Goal: Find specific page/section

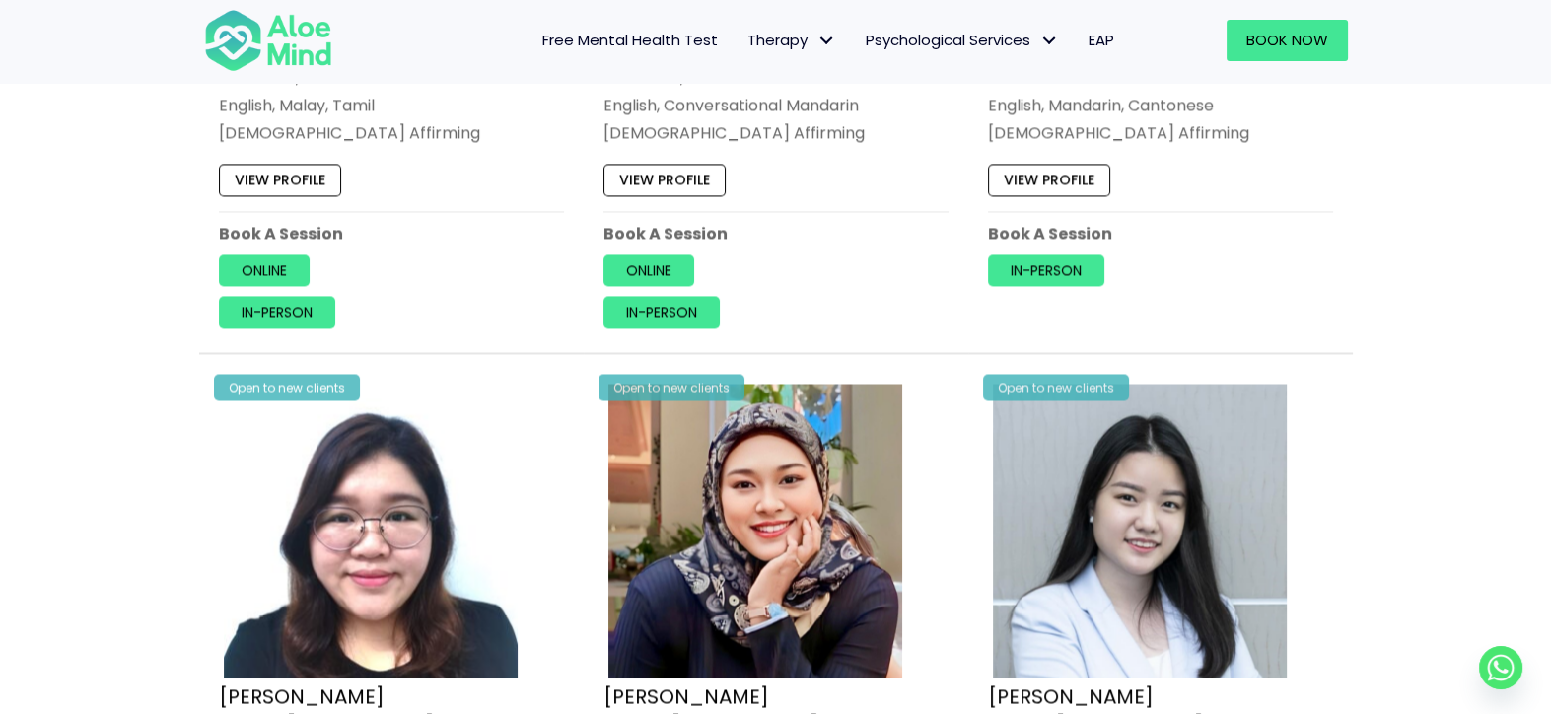
scroll to position [5028, 0]
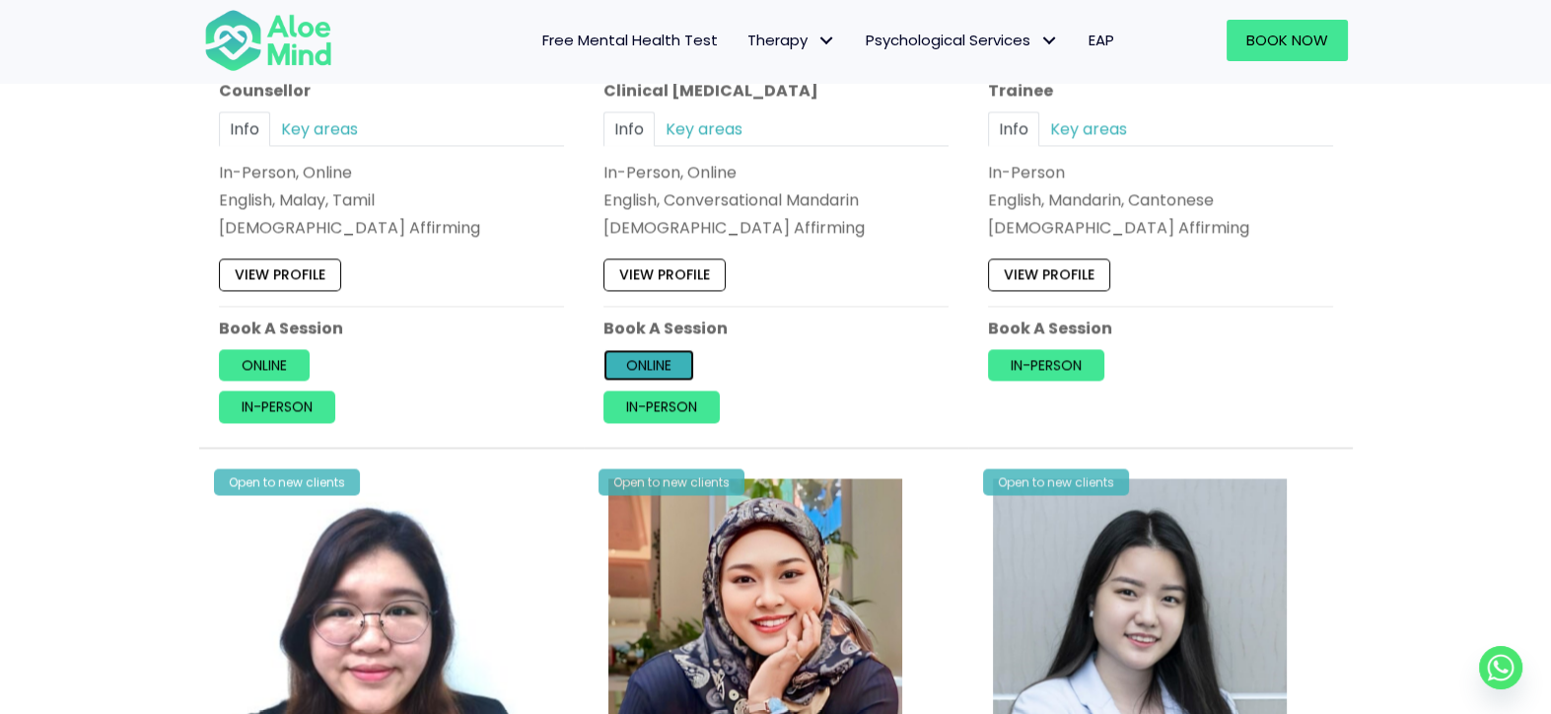
click at [671, 351] on link "Online" at bounding box center [648, 365] width 91 height 32
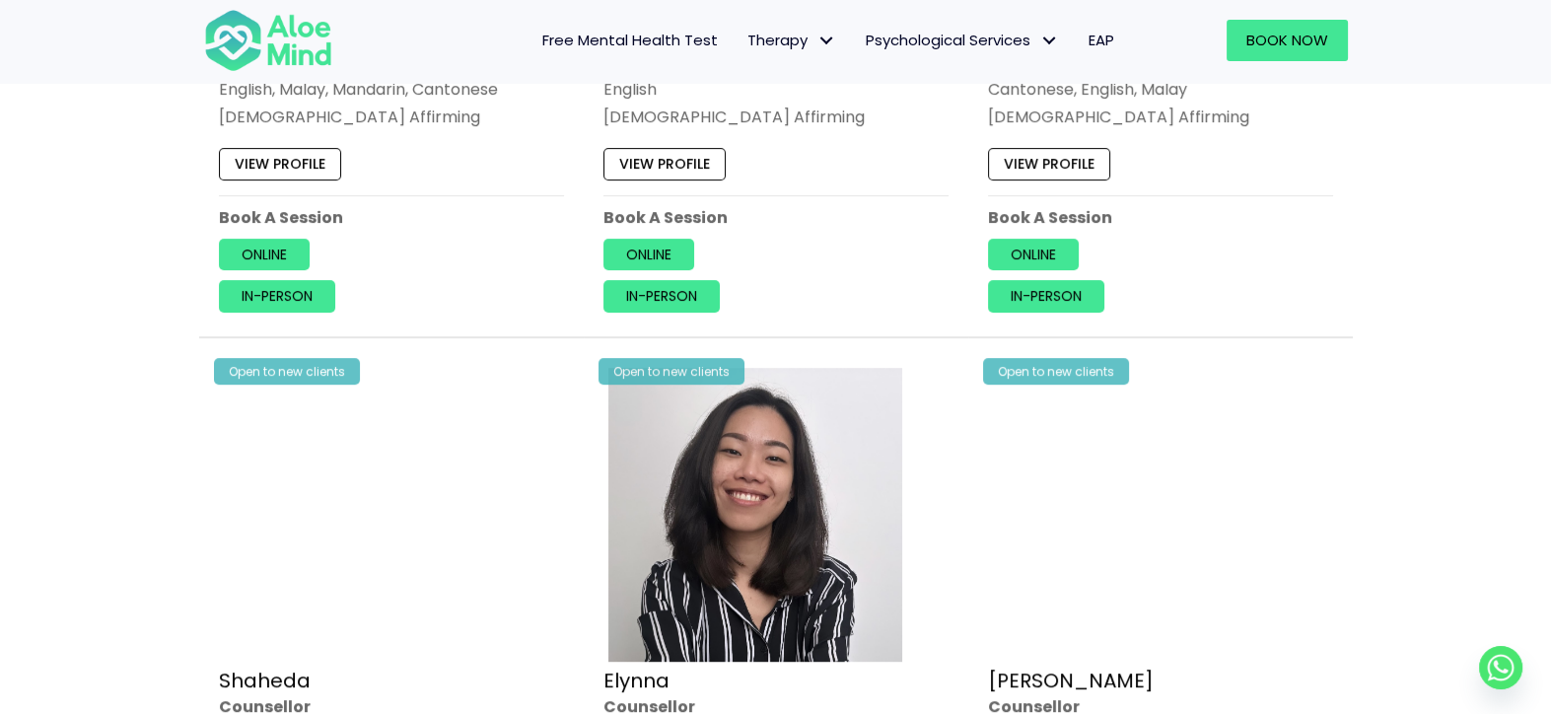
scroll to position [1085, 0]
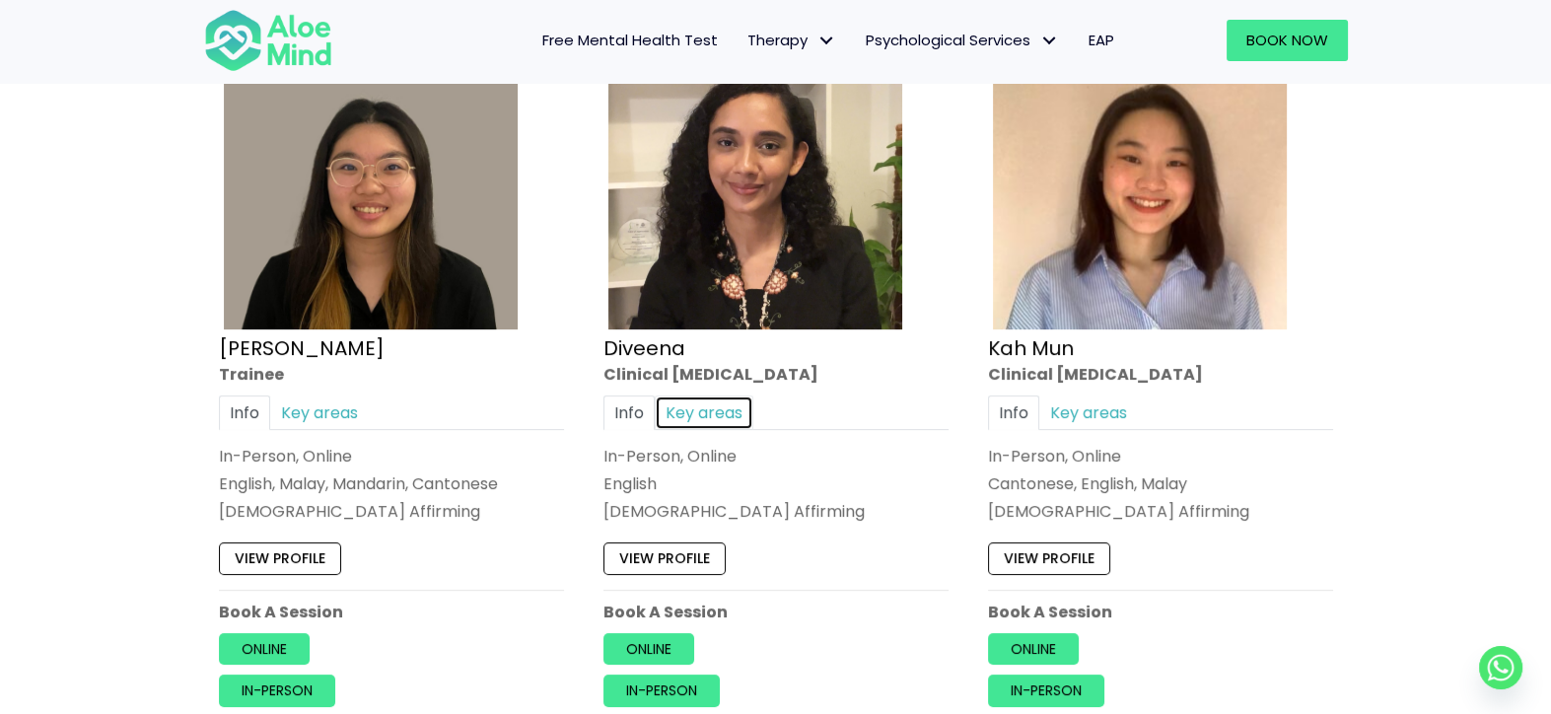
click at [692, 408] on link "Key areas" at bounding box center [704, 412] width 99 height 35
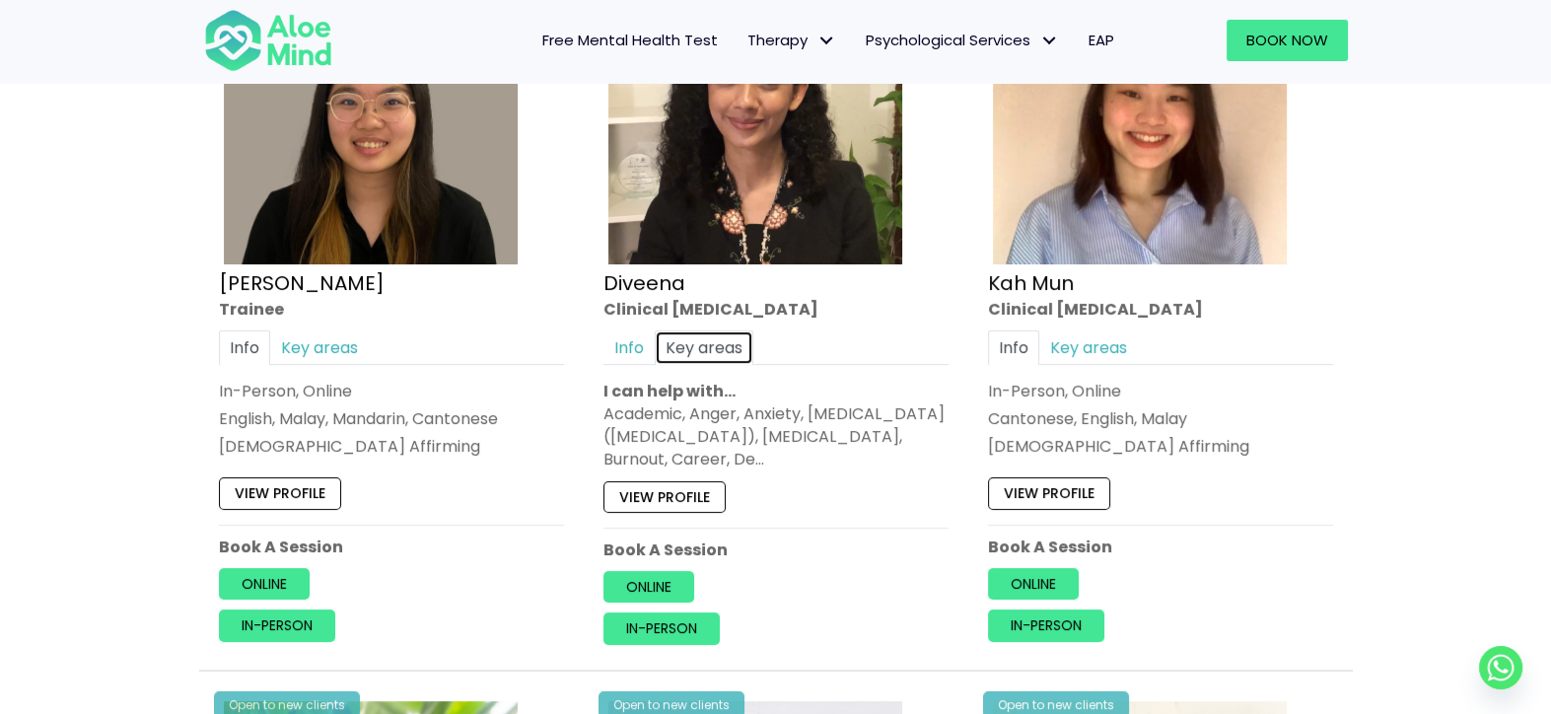
scroll to position [1183, 0]
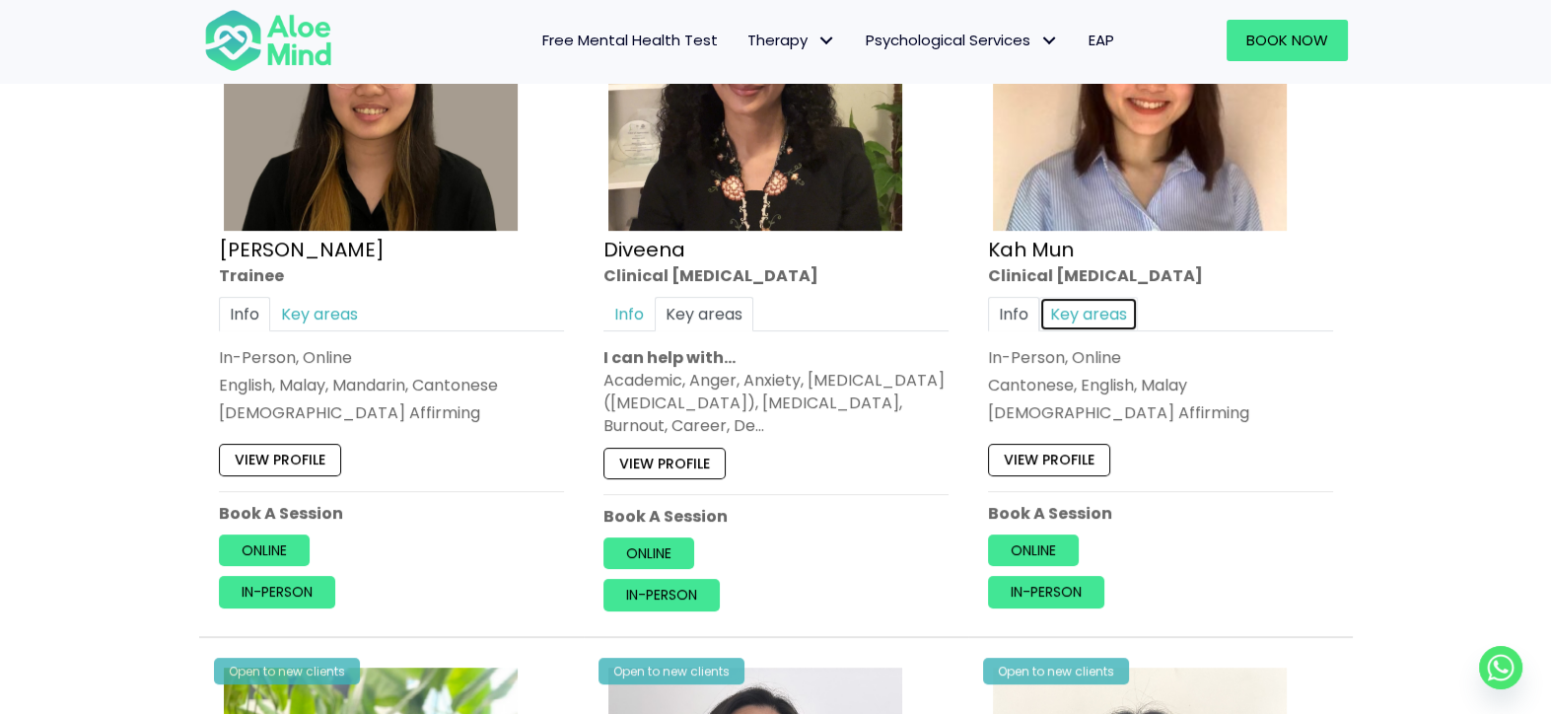
click at [1063, 317] on link "Key areas" at bounding box center [1088, 314] width 99 height 35
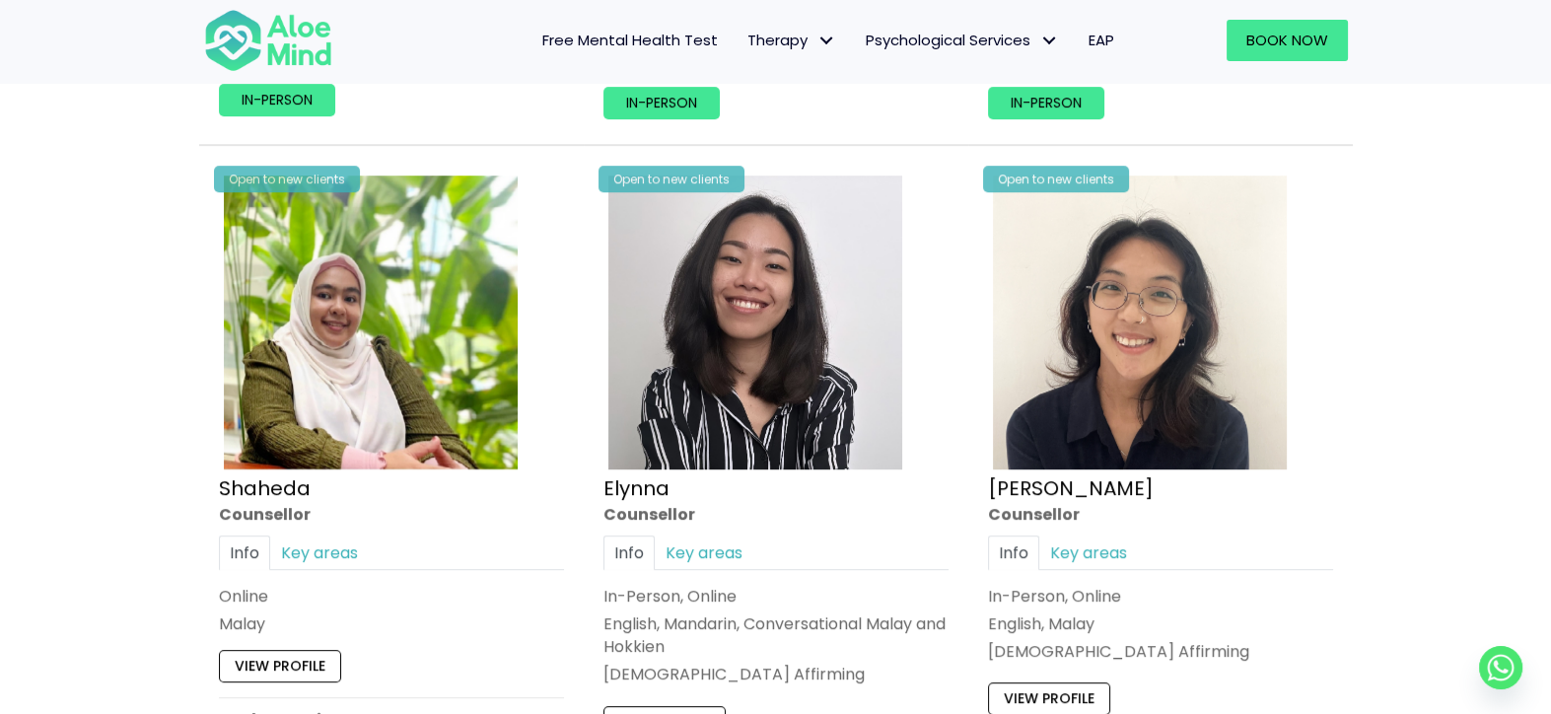
scroll to position [1676, 0]
click at [714, 542] on link "Key areas" at bounding box center [704, 550] width 99 height 35
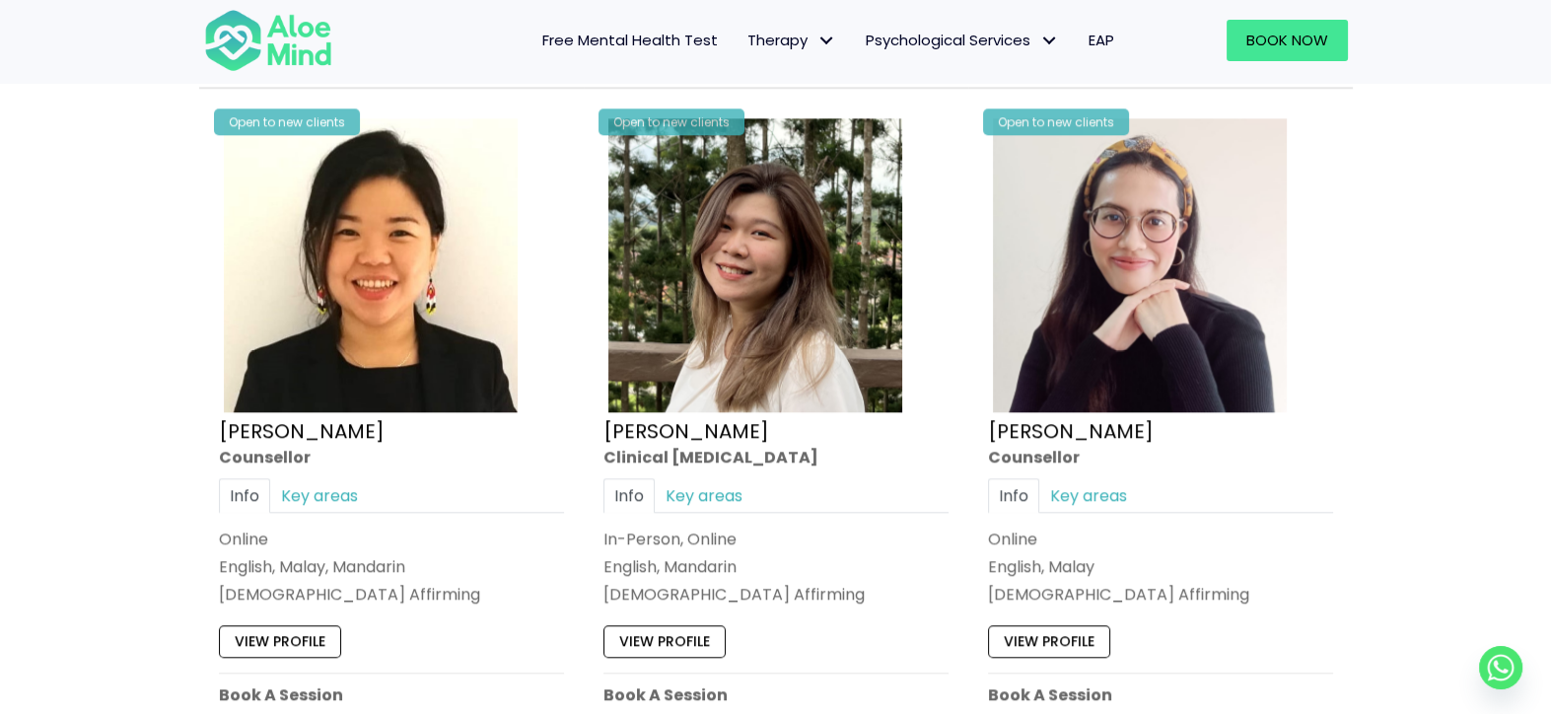
scroll to position [3254, 0]
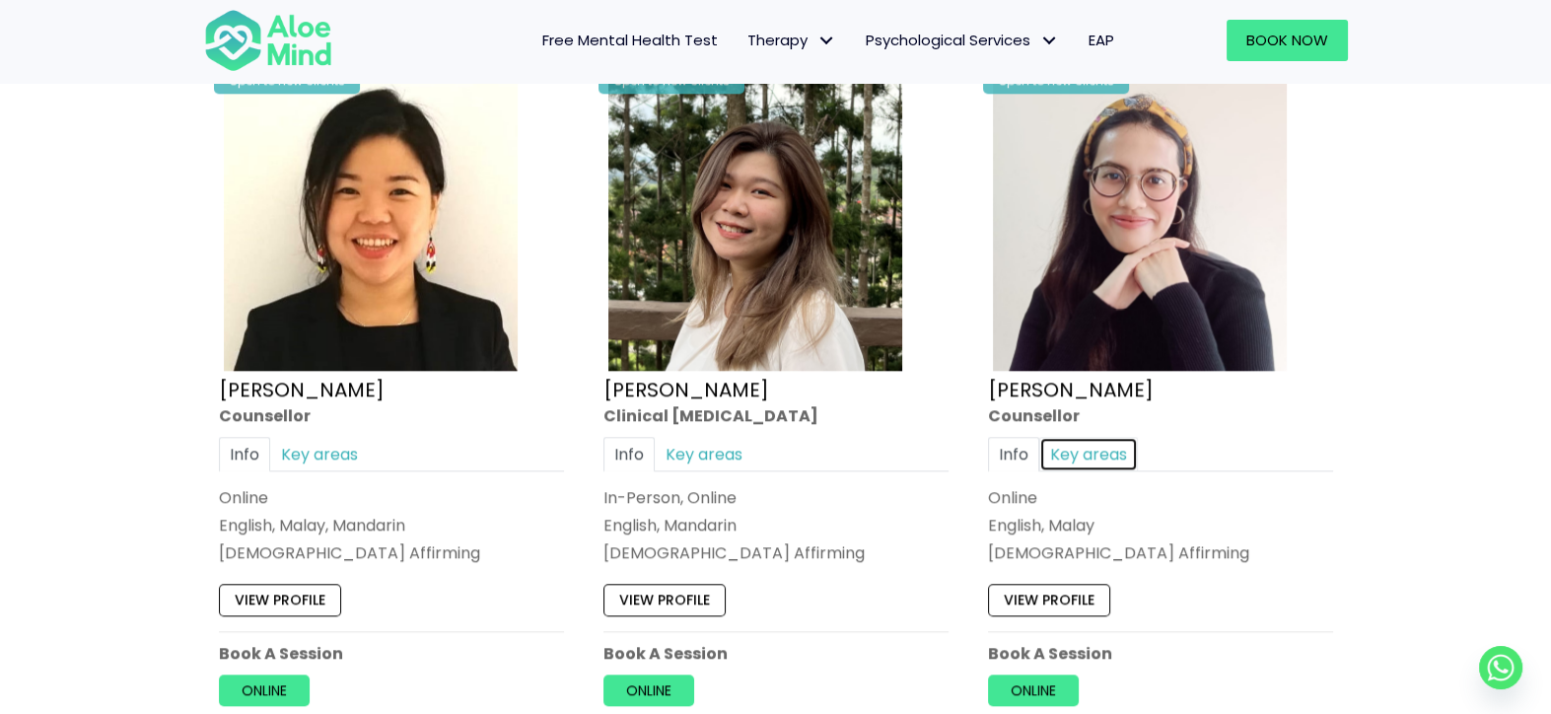
click at [1089, 437] on link "Key areas" at bounding box center [1088, 454] width 99 height 35
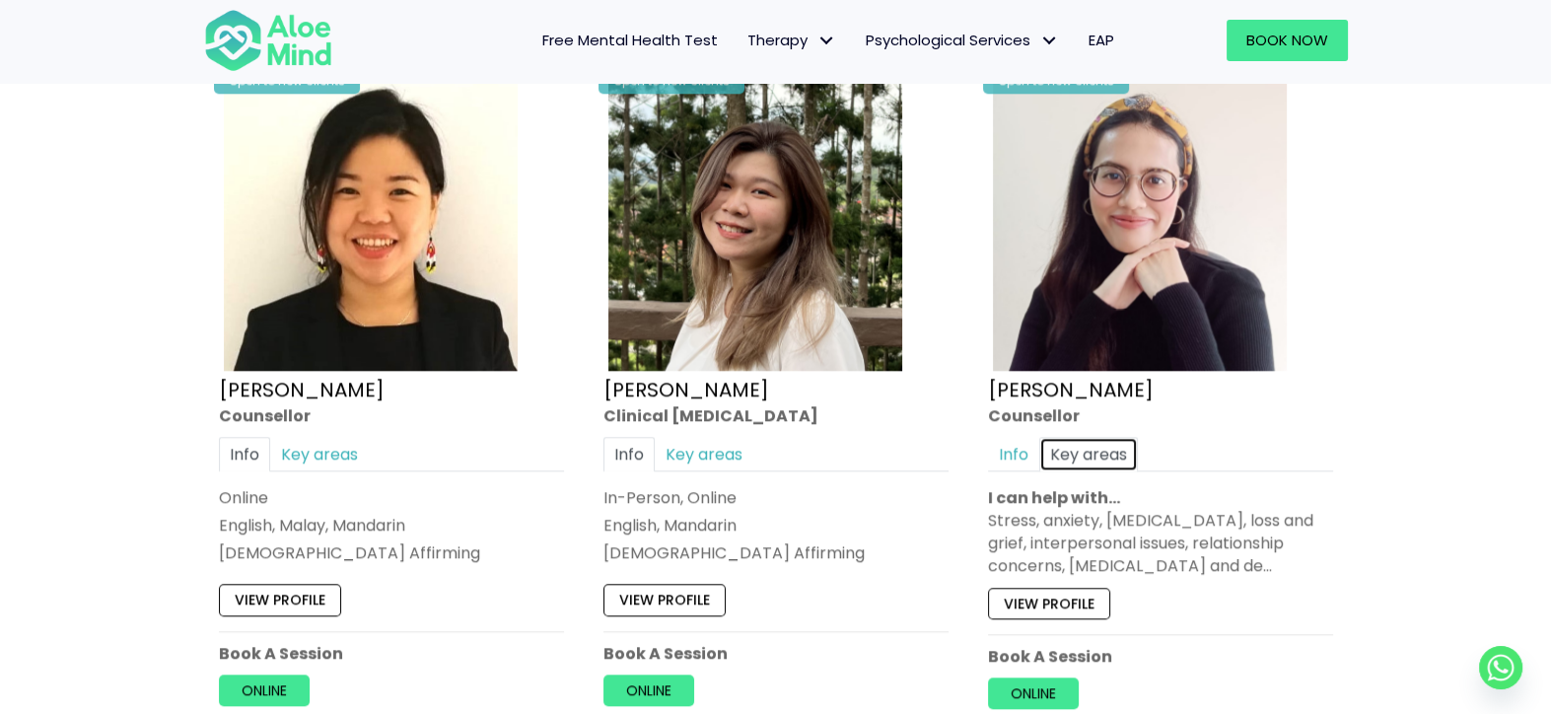
scroll to position [3353, 0]
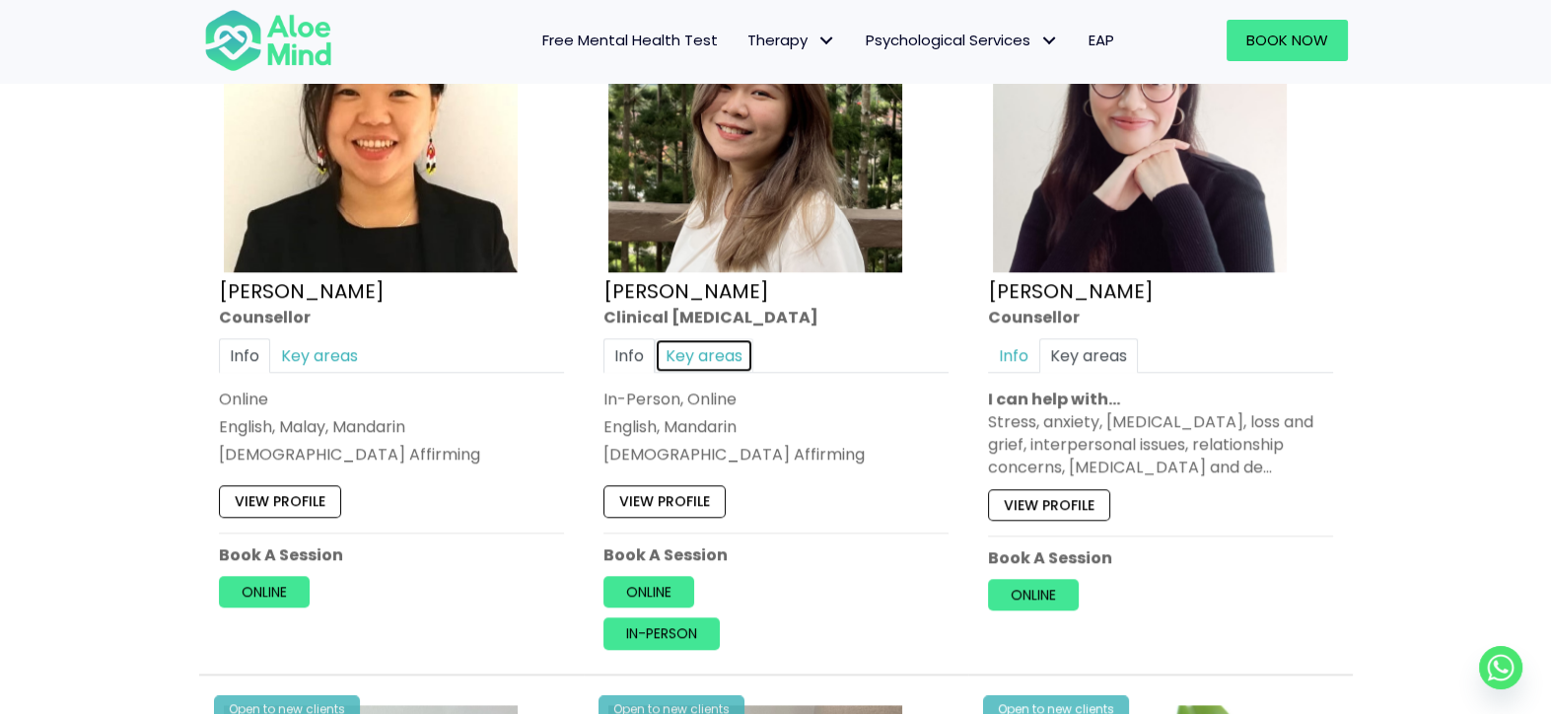
click at [702, 338] on link "Key areas" at bounding box center [704, 355] width 99 height 35
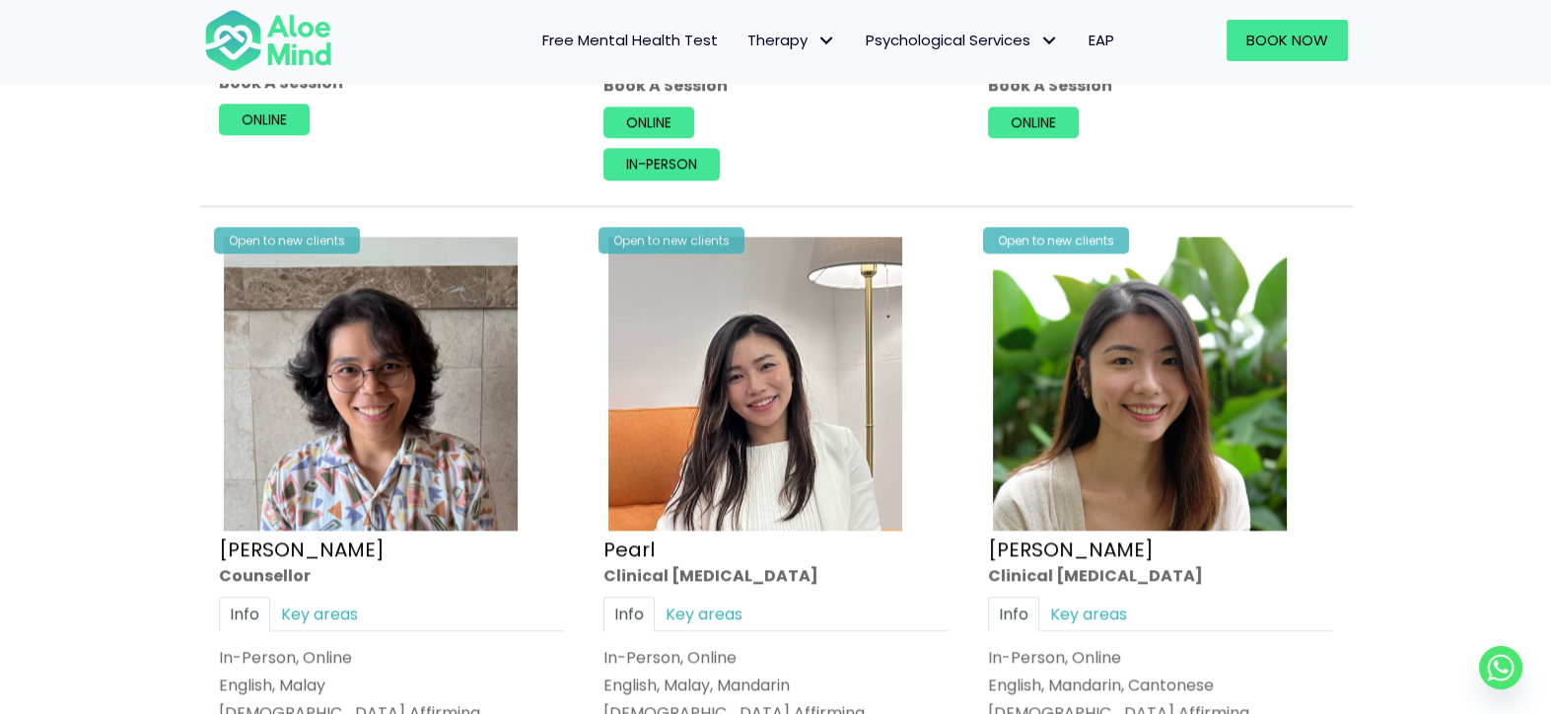
scroll to position [4043, 0]
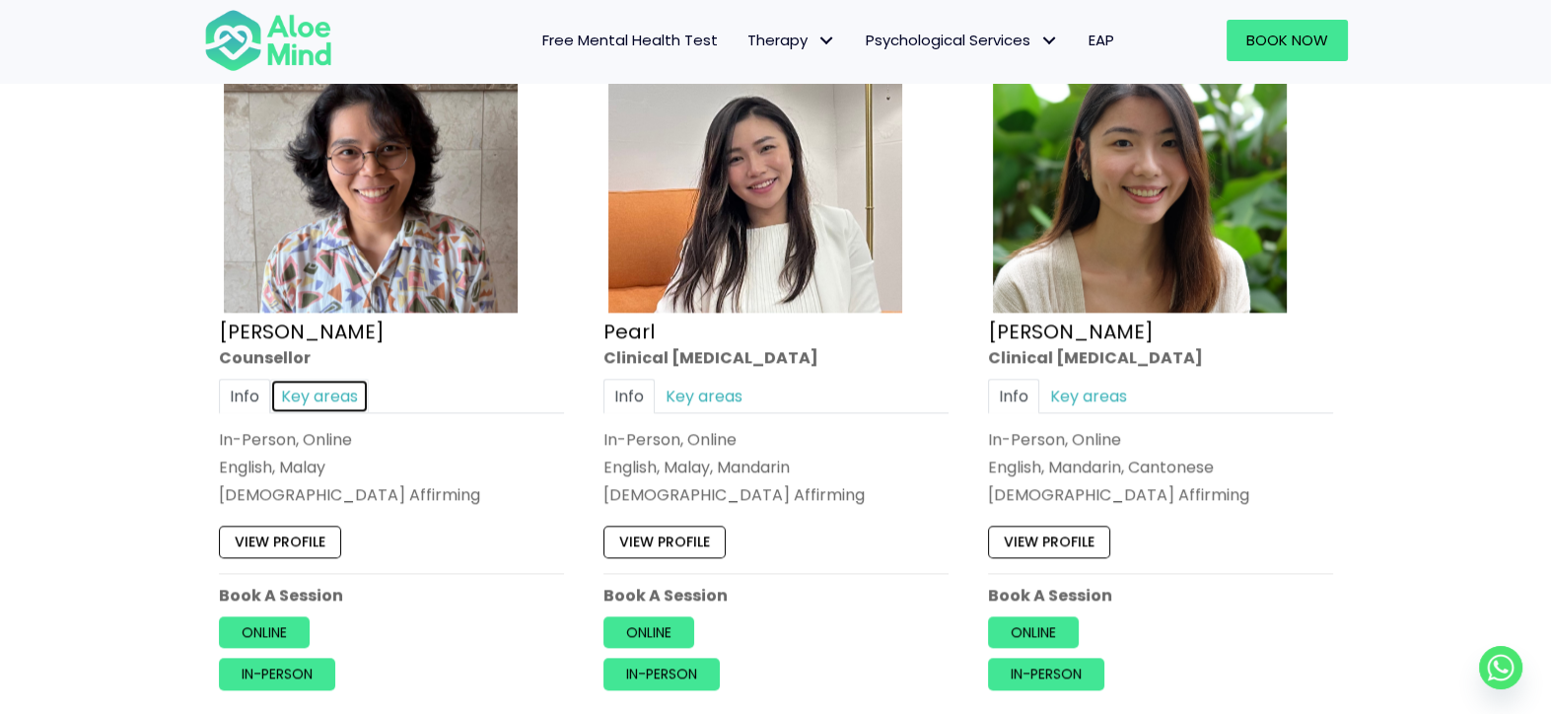
click at [318, 378] on link "Key areas" at bounding box center [319, 395] width 99 height 35
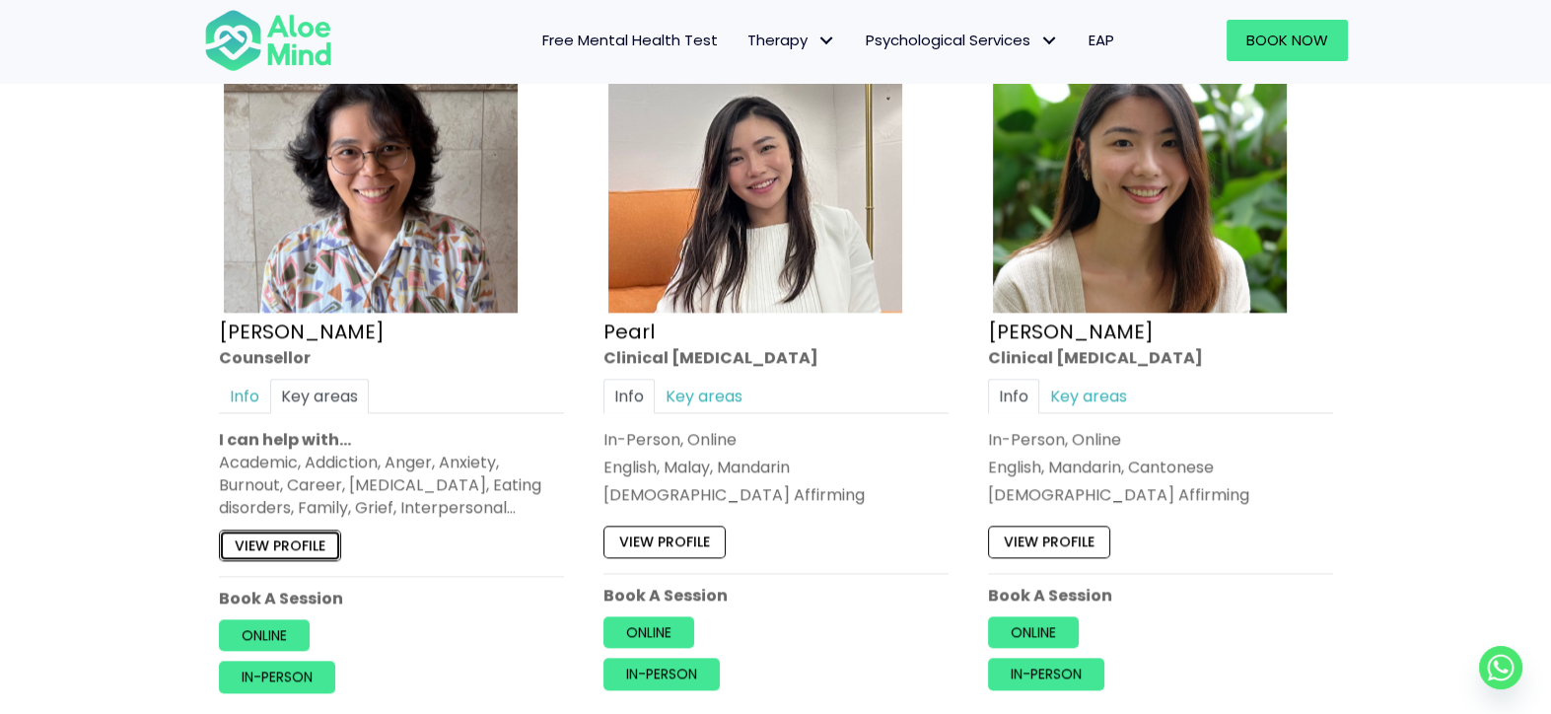
click at [256, 529] on link "View profile" at bounding box center [280, 545] width 122 height 32
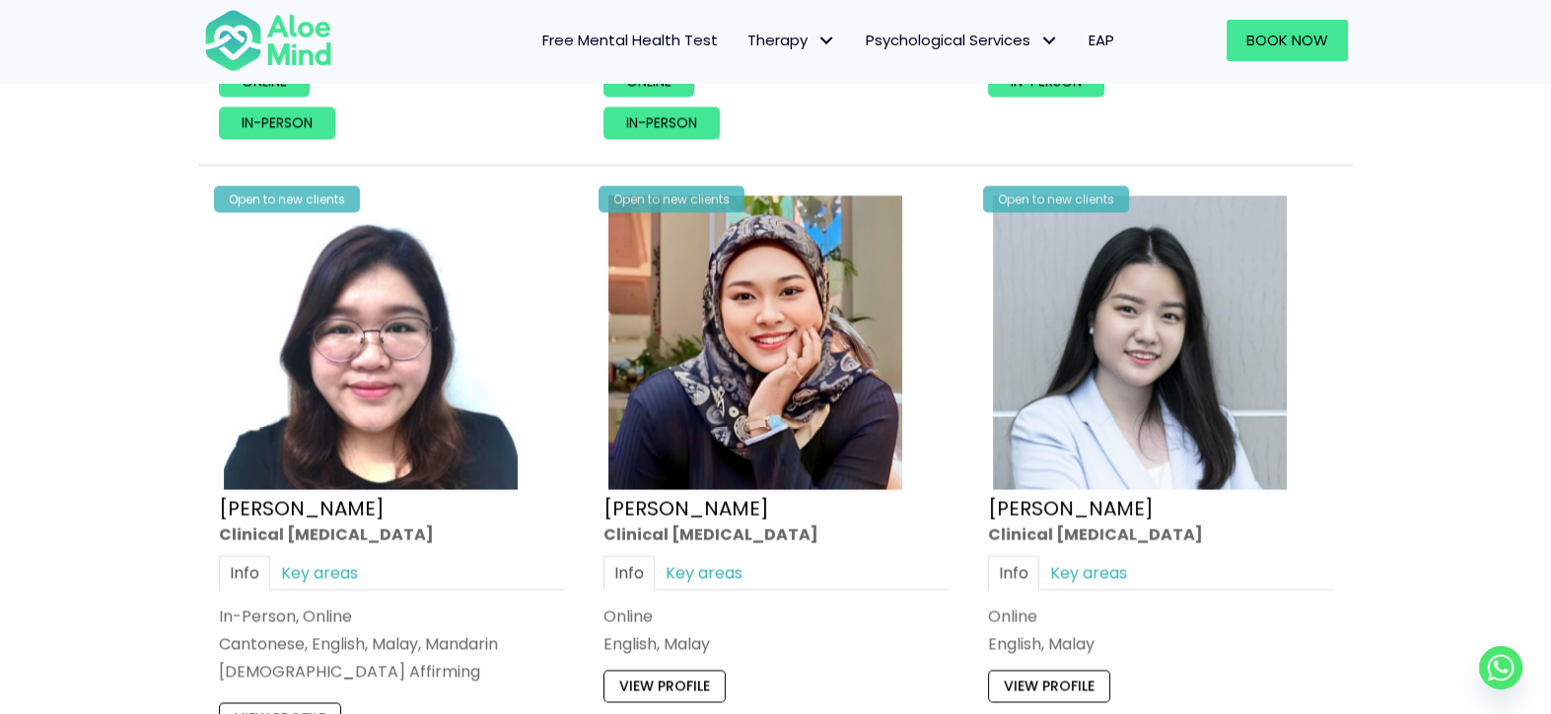
scroll to position [5422, 0]
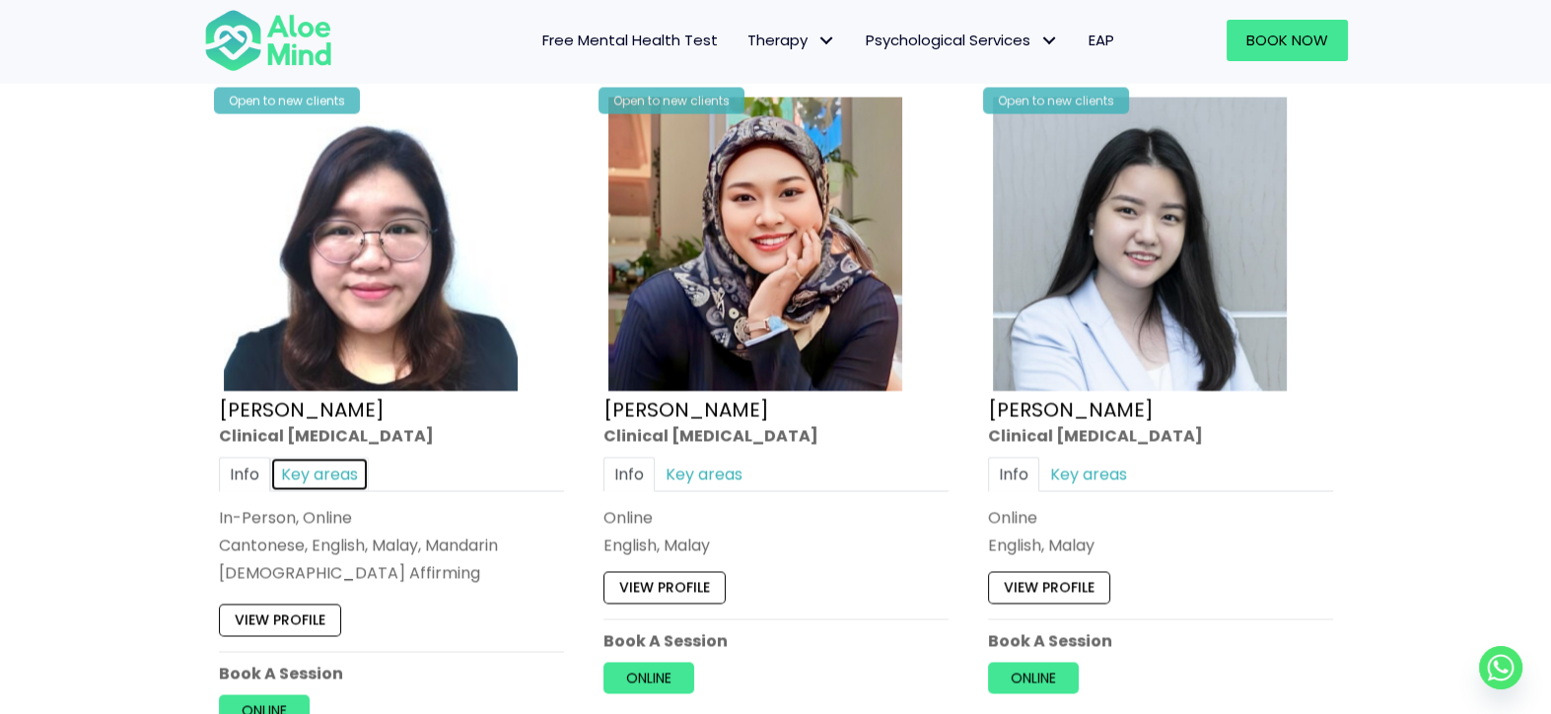
click at [352, 457] on link "Key areas" at bounding box center [319, 474] width 99 height 35
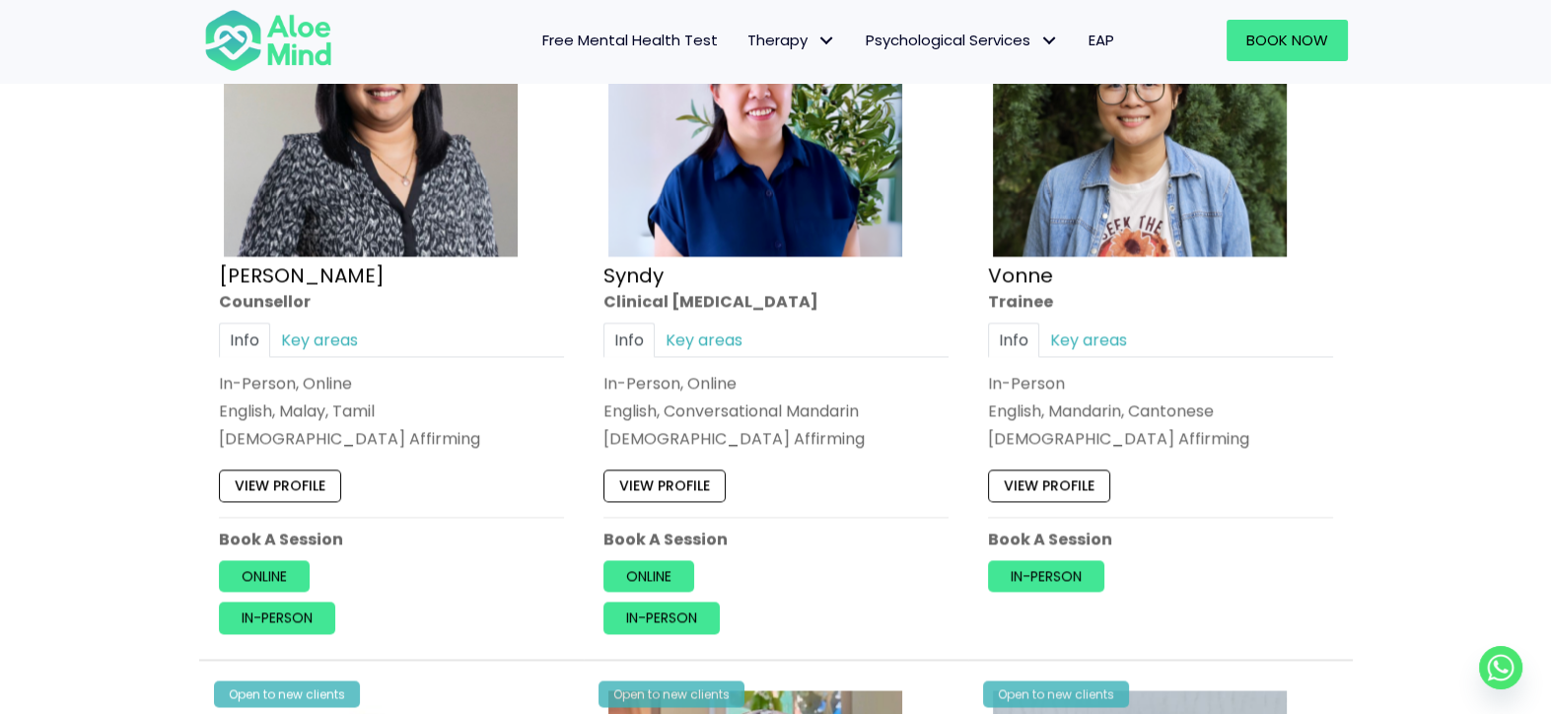
scroll to position [4831, 0]
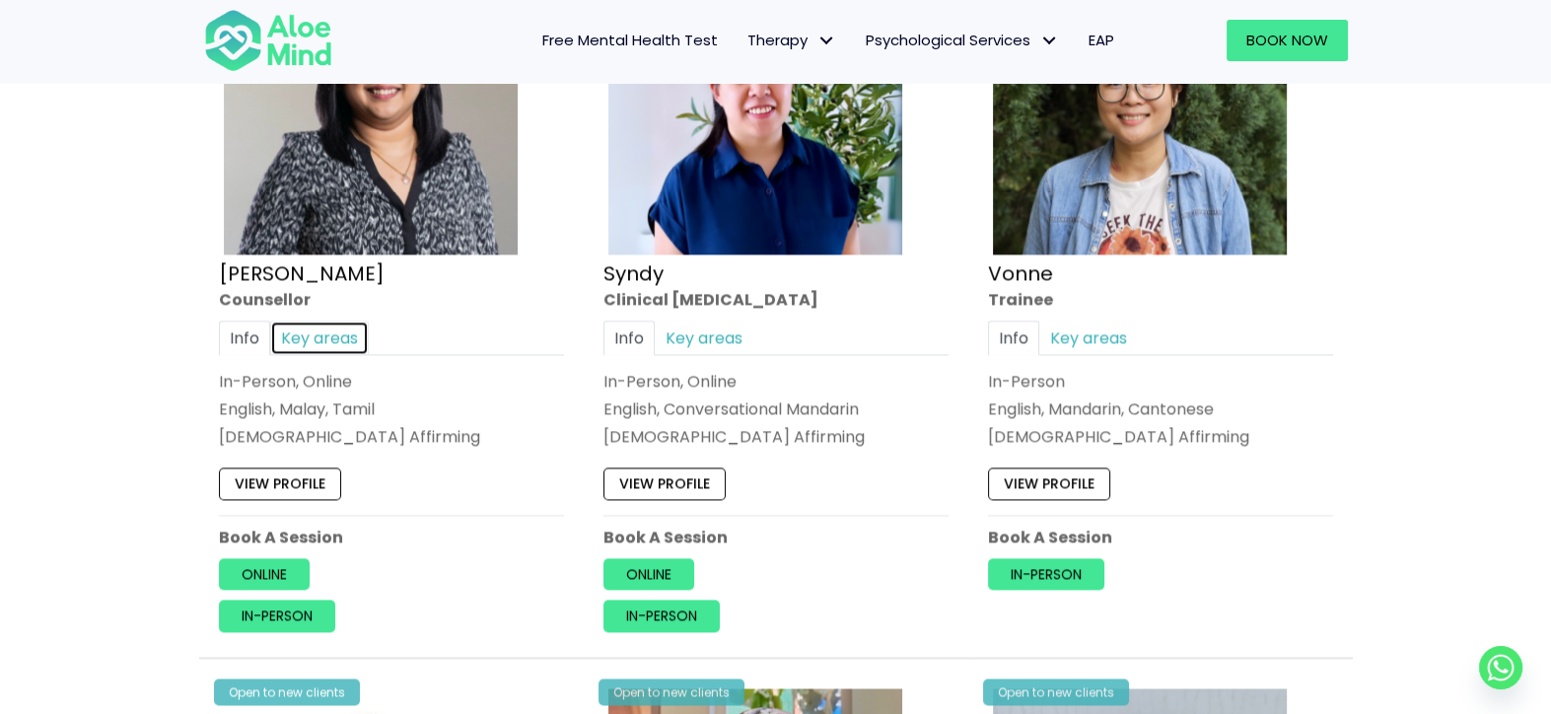
click at [326, 320] on link "Key areas" at bounding box center [319, 337] width 99 height 35
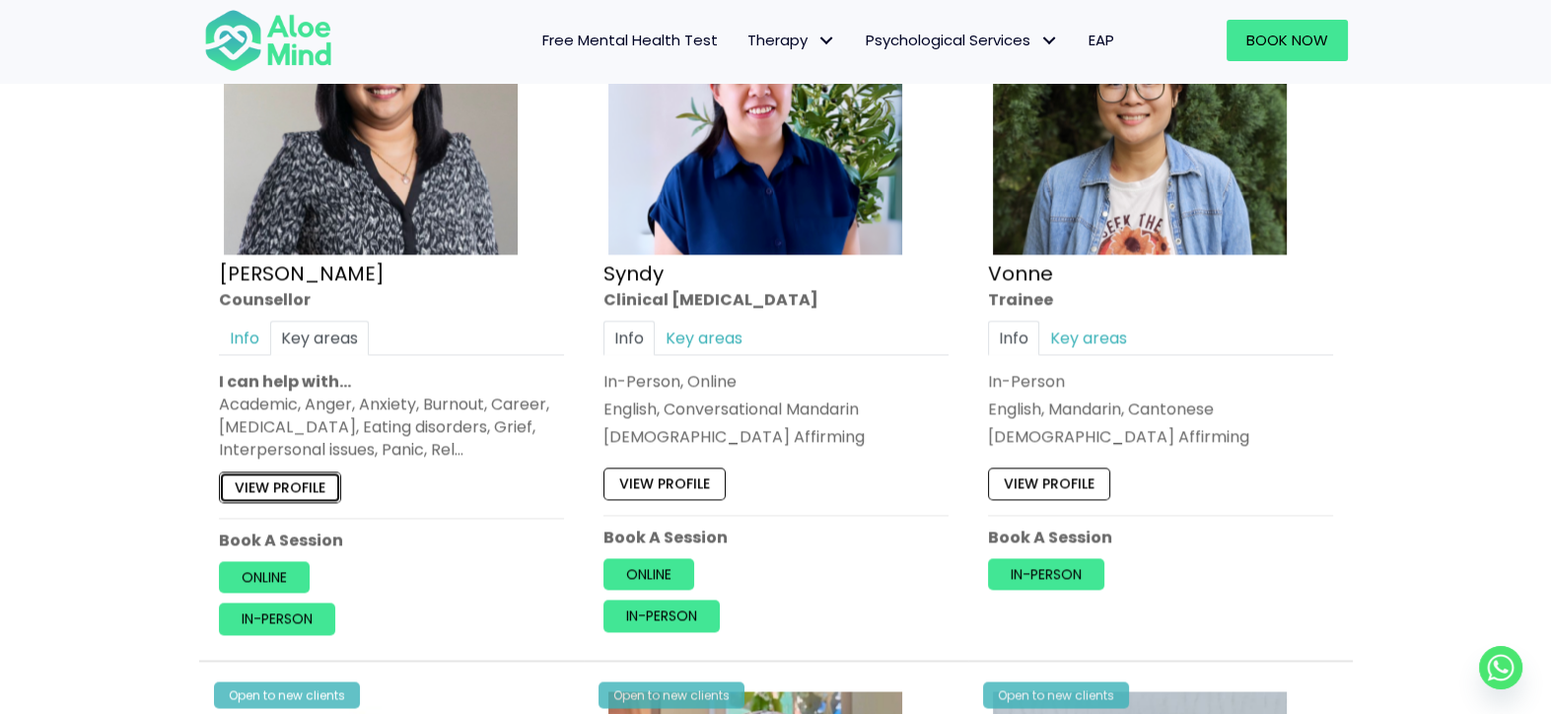
click at [275, 471] on link "View profile" at bounding box center [280, 487] width 122 height 32
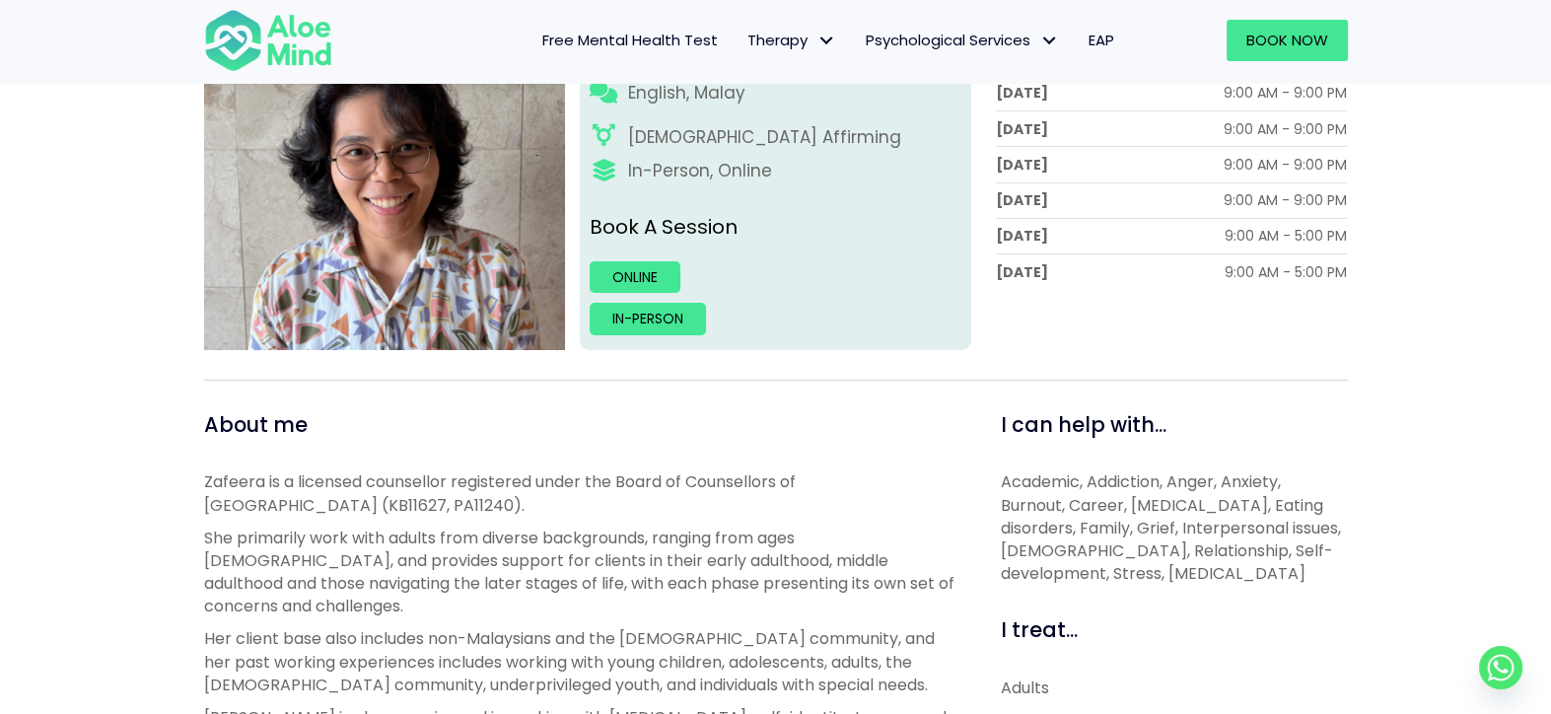
scroll to position [197, 0]
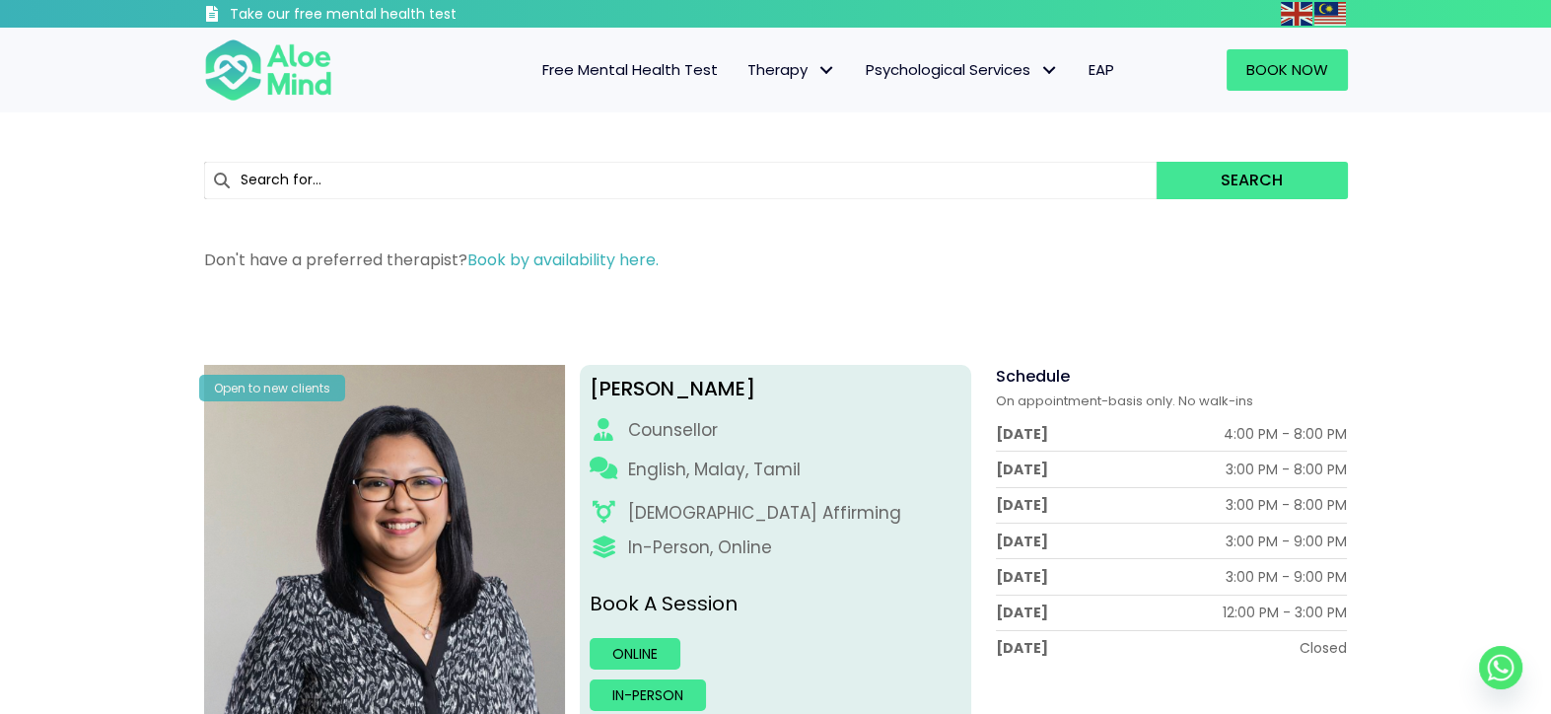
scroll to position [99, 0]
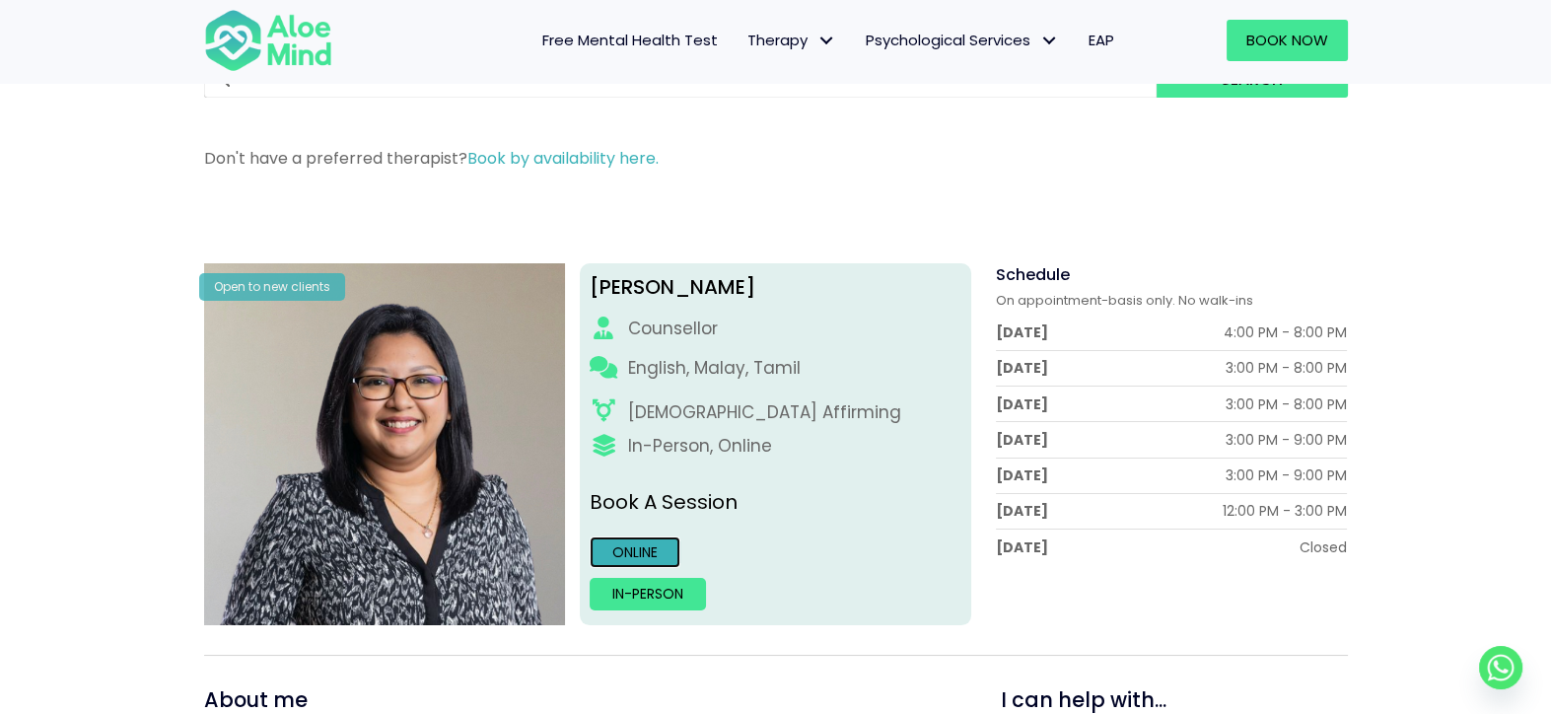
click at [657, 547] on link "Online" at bounding box center [635, 552] width 91 height 32
